Goal: Information Seeking & Learning: Learn about a topic

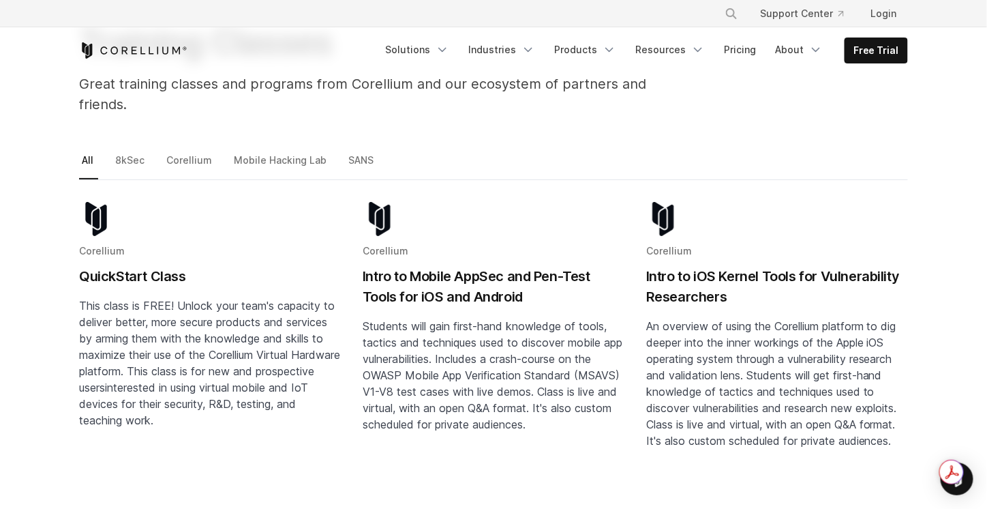
scroll to position [136, 0]
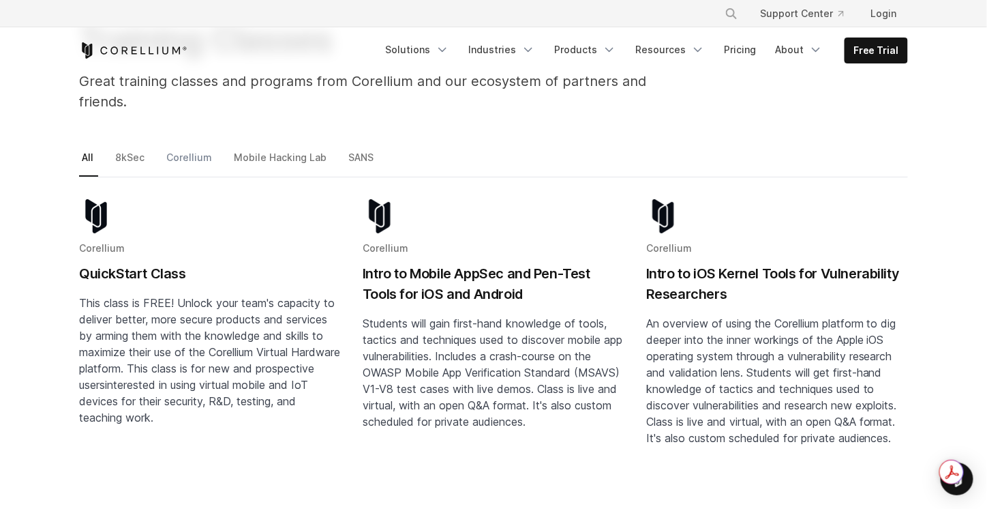
click at [173, 149] on link "Corellium" at bounding box center [190, 163] width 53 height 29
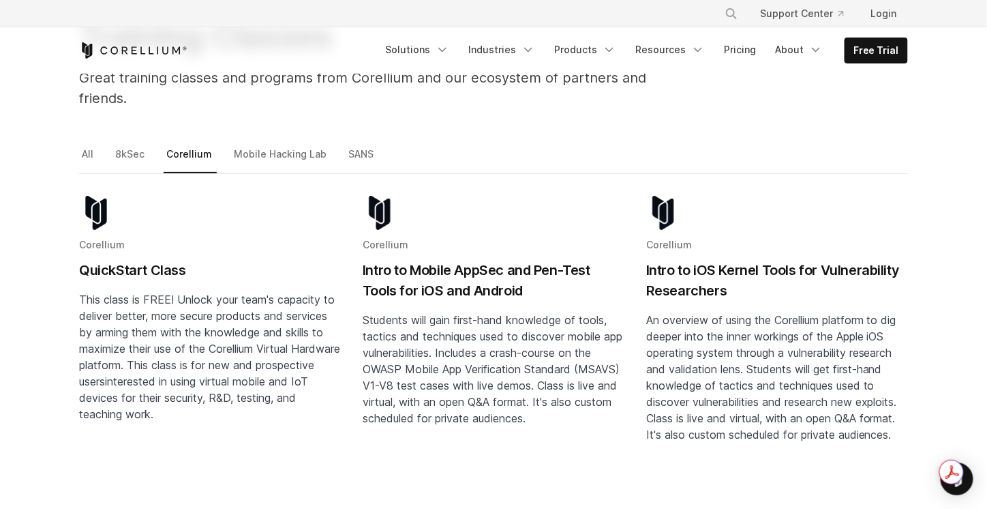
scroll to position [136, 0]
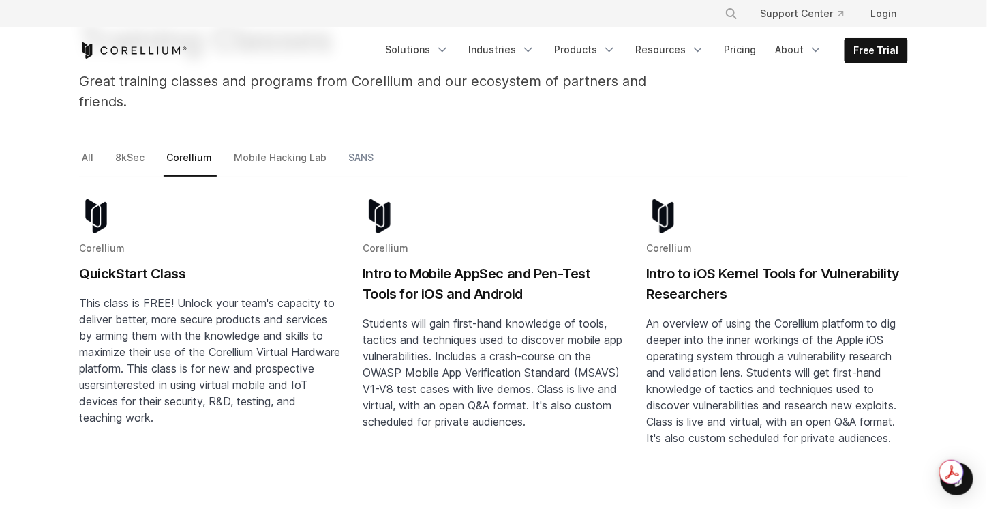
click at [348, 149] on link "SANS" at bounding box center [362, 163] width 33 height 29
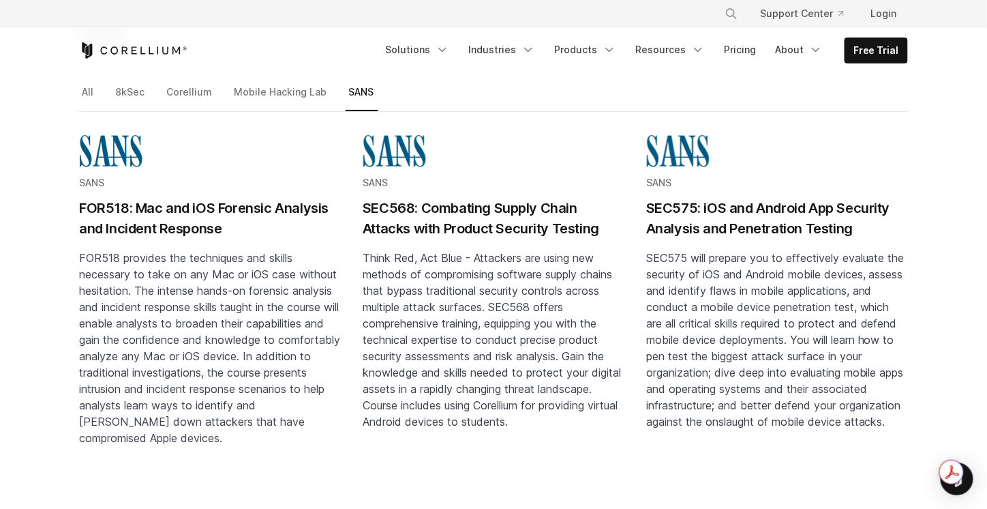
scroll to position [205, 0]
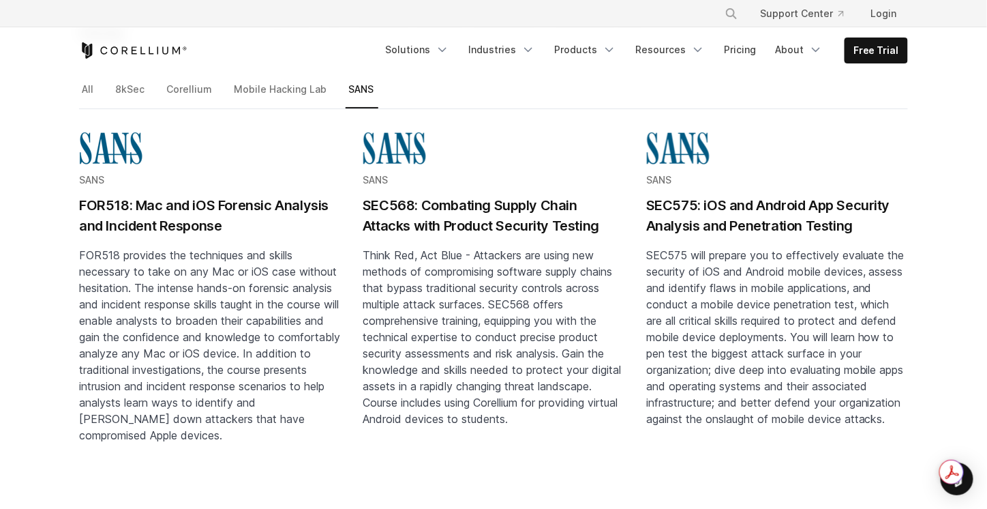
click at [145, 195] on h2 "FOR518: Mac and iOS Forensic Analysis and Incident Response" at bounding box center [210, 215] width 262 height 41
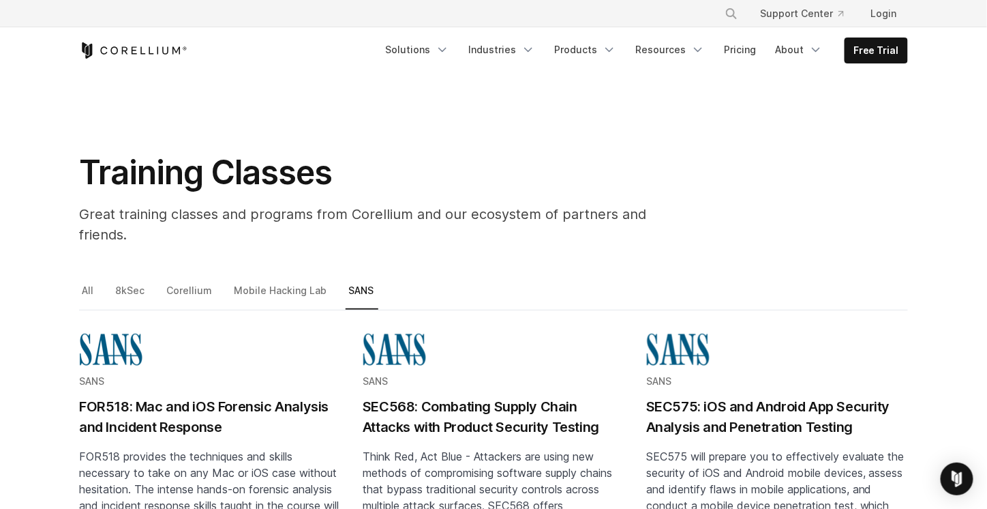
scroll to position [0, 0]
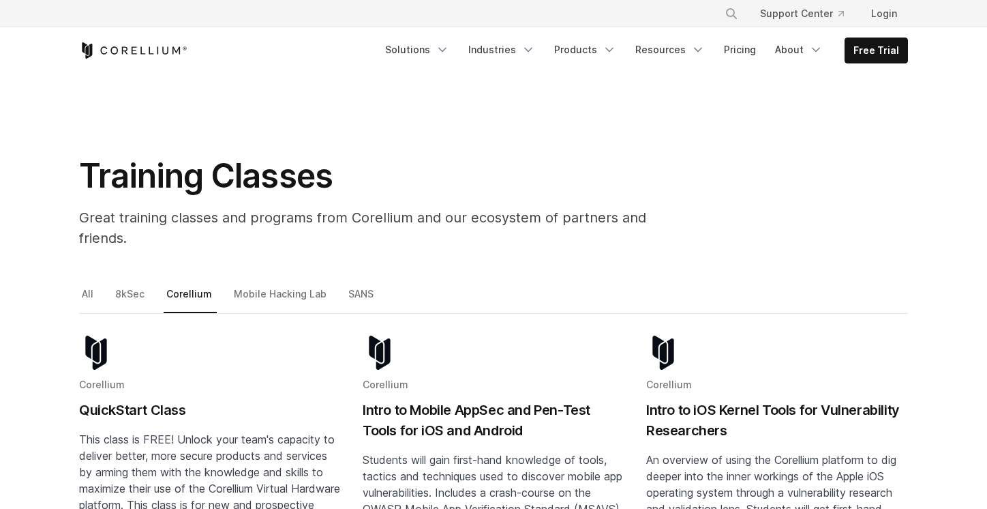
scroll to position [136, 0]
